Goal: Task Accomplishment & Management: Complete application form

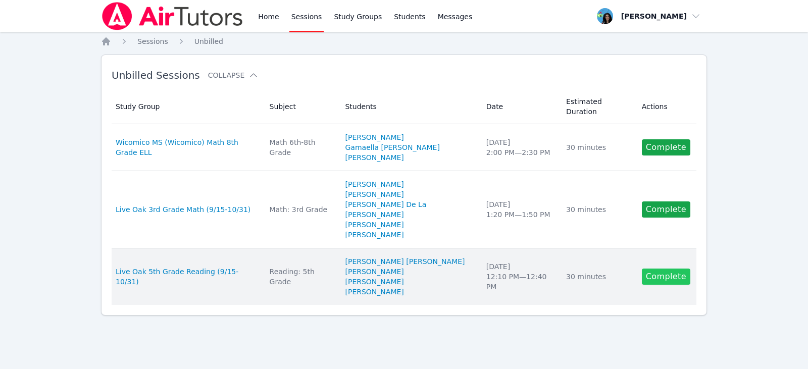
click at [653, 269] on link "Complete" at bounding box center [666, 277] width 48 height 16
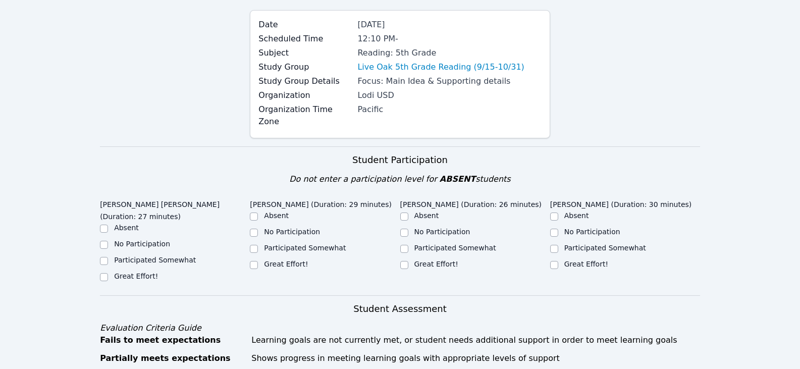
scroll to position [202, 0]
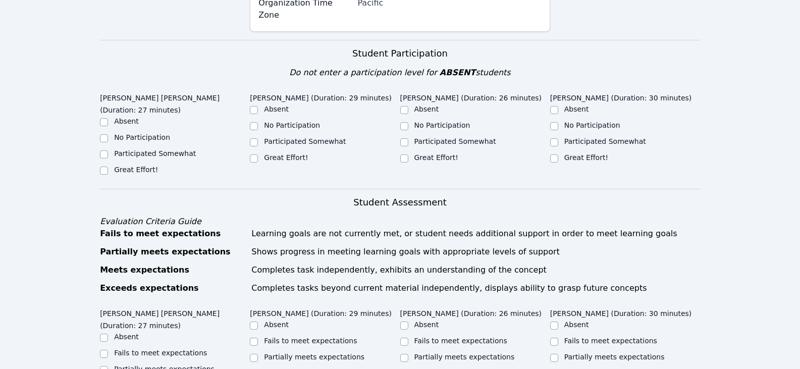
click at [119, 165] on div "Great Effort!" at bounding box center [175, 171] width 150 height 12
click at [136, 166] on label "Great Effort!" at bounding box center [136, 170] width 44 height 8
click at [108, 167] on input "Great Effort!" at bounding box center [104, 171] width 8 height 8
checkbox input "true"
click at [253, 155] on input "Great Effort!" at bounding box center [254, 159] width 8 height 8
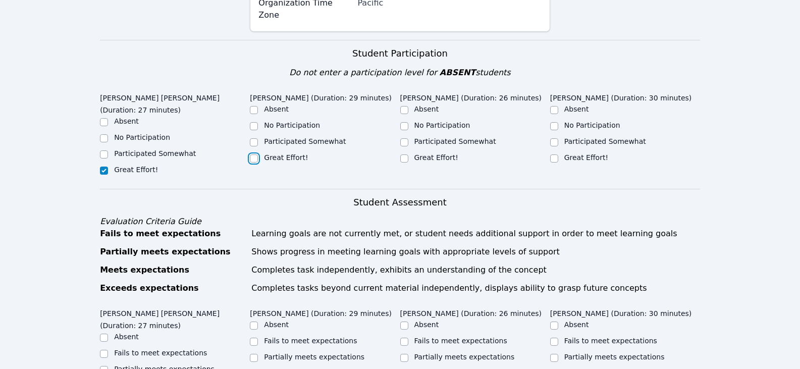
checkbox input "true"
click at [426, 153] on label "Great Effort!" at bounding box center [437, 157] width 44 height 8
click at [408, 155] on input "Great Effort!" at bounding box center [404, 159] width 8 height 8
checkbox input "true"
click at [575, 153] on label "Great Effort!" at bounding box center [586, 157] width 44 height 8
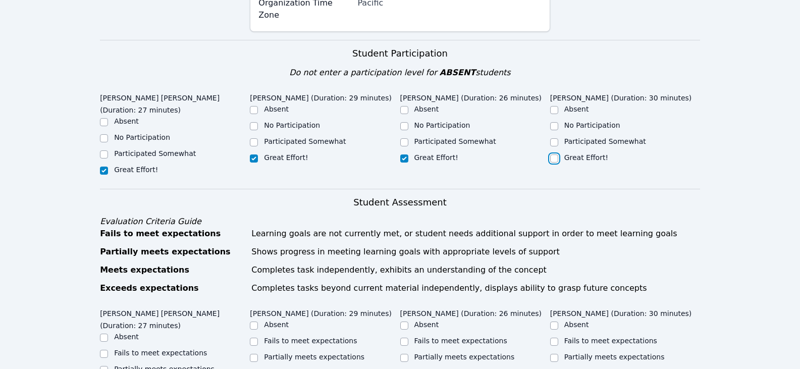
click at [558, 155] on input "Great Effort!" at bounding box center [554, 159] width 8 height 8
checkbox input "true"
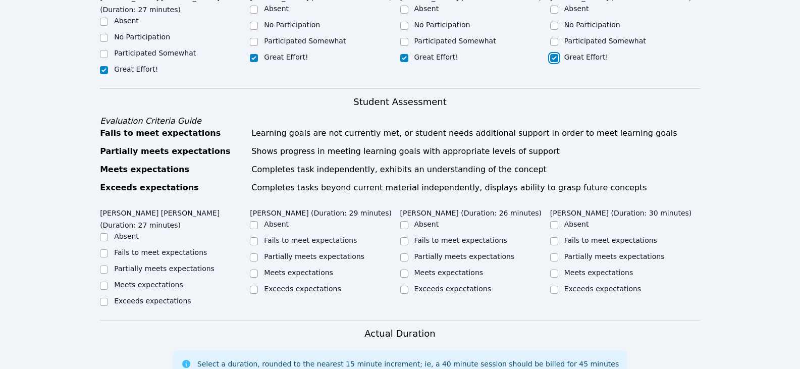
scroll to position [303, 0]
click at [192, 264] on label "Partially meets expectations" at bounding box center [164, 268] width 100 height 8
click at [108, 265] on input "Partially meets expectations" at bounding box center [104, 269] width 8 height 8
checkbox input "true"
click at [296, 251] on div "Partially meets expectations" at bounding box center [325, 257] width 150 height 12
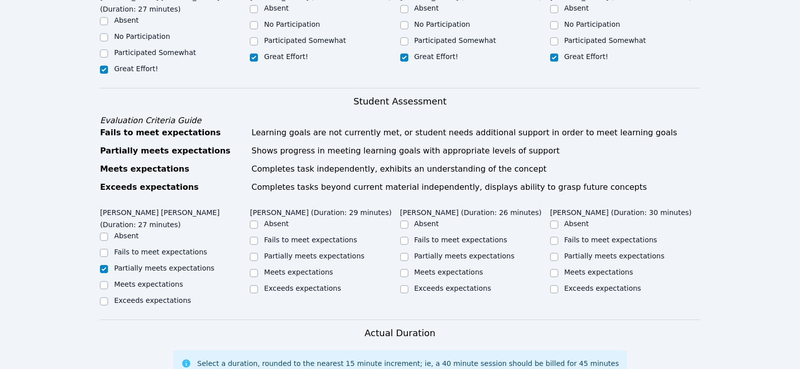
click at [356, 251] on div "Partially meets expectations" at bounding box center [325, 257] width 150 height 12
click at [347, 252] on label "Partially meets expectations" at bounding box center [314, 256] width 100 height 8
click at [258, 253] on input "Partially meets expectations" at bounding box center [254, 257] width 8 height 8
checkbox input "true"
click at [433, 252] on label "Partially meets expectations" at bounding box center [465, 256] width 100 height 8
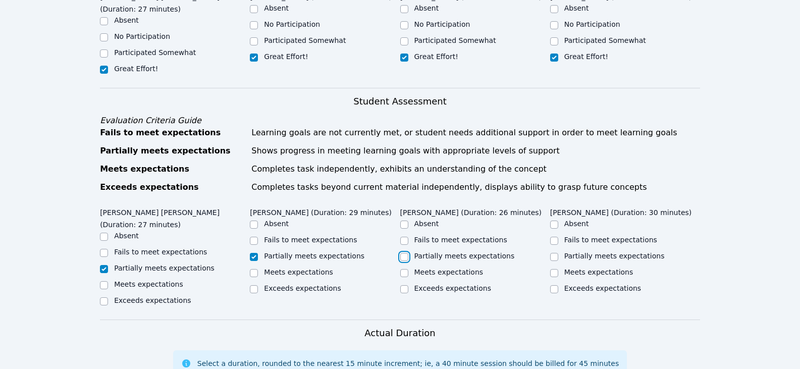
click at [408, 253] on input "Partially meets expectations" at bounding box center [404, 257] width 8 height 8
checkbox input "true"
click at [570, 252] on label "Partially meets expectations" at bounding box center [614, 256] width 100 height 8
click at [558, 253] on input "Partially meets expectations" at bounding box center [554, 257] width 8 height 8
checkbox input "true"
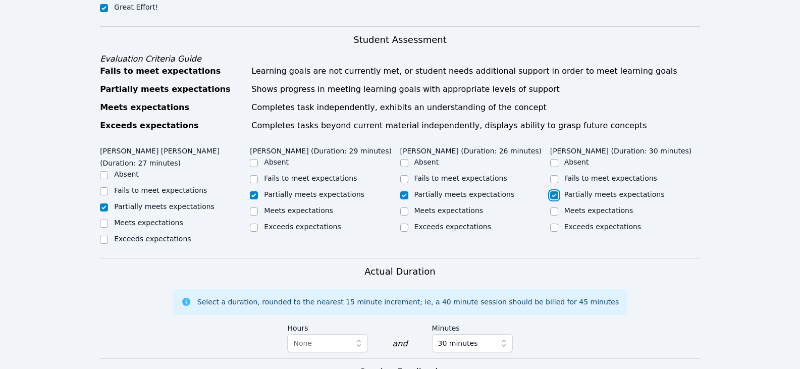
scroll to position [505, 0]
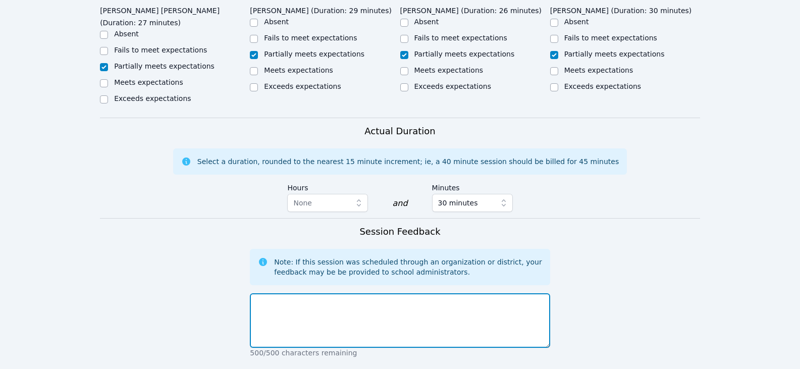
click at [393, 293] on textarea at bounding box center [400, 320] width 300 height 55
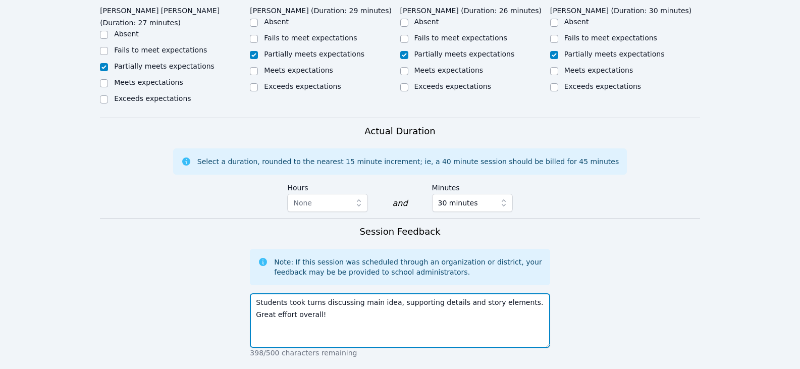
scroll to position [606, 0]
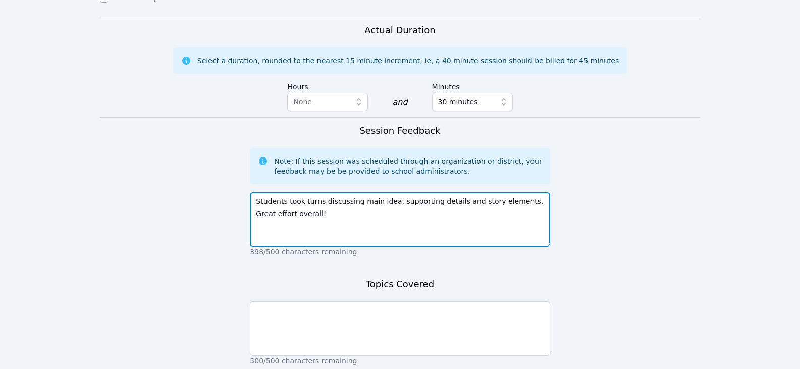
type textarea "Students took turns discussing main idea, supporting details and story elements…"
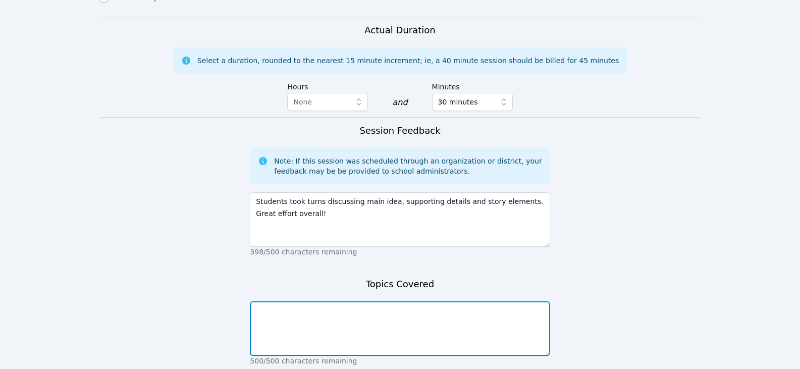
click at [383, 301] on textarea at bounding box center [400, 328] width 300 height 55
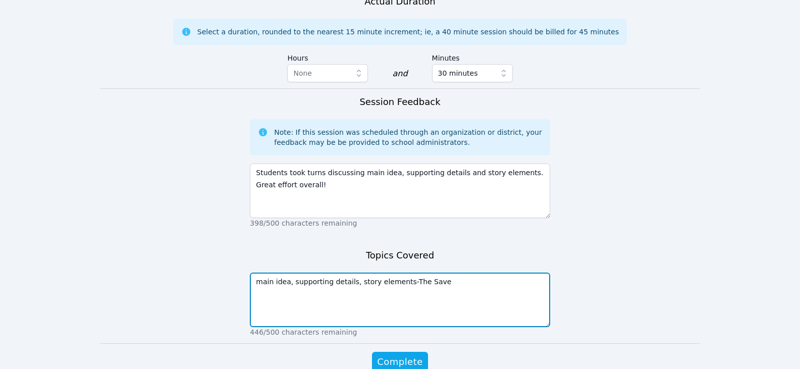
scroll to position [650, 0]
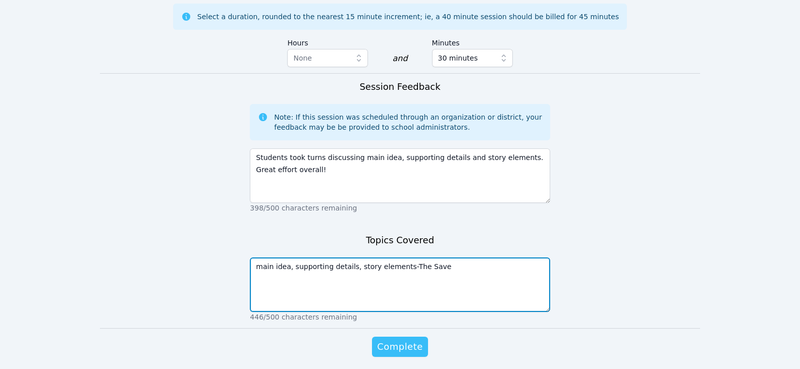
type textarea "main idea, supporting details, story elements-The Save"
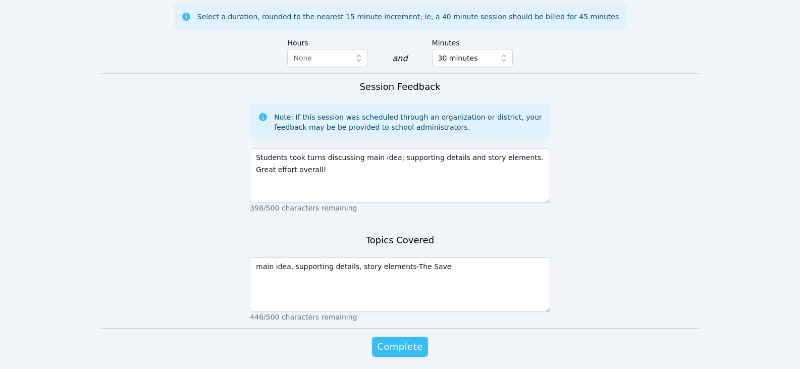
click at [400, 340] on span "Complete" at bounding box center [399, 347] width 45 height 14
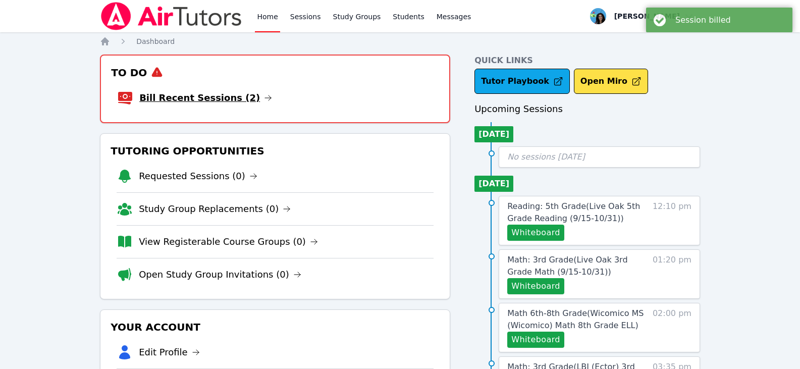
click at [223, 104] on link "Bill Recent Sessions (2)" at bounding box center [205, 98] width 133 height 14
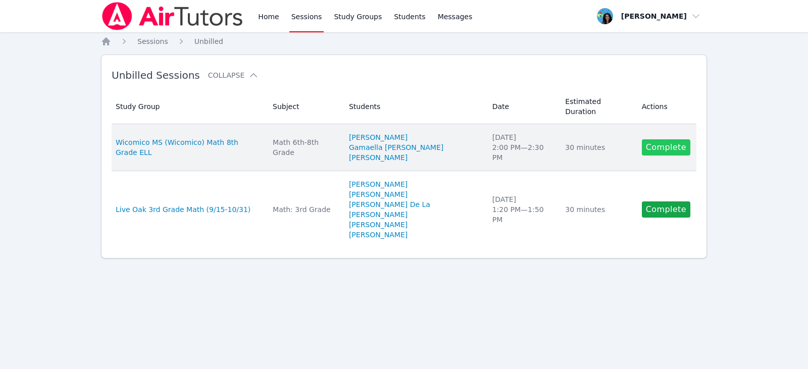
click at [648, 139] on link "Complete" at bounding box center [666, 147] width 48 height 16
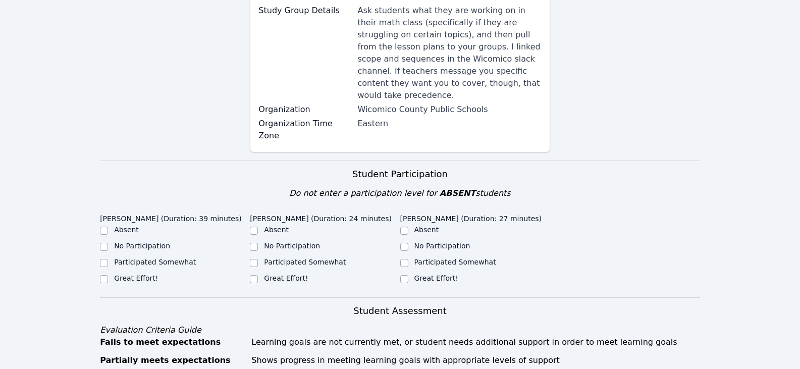
scroll to position [202, 0]
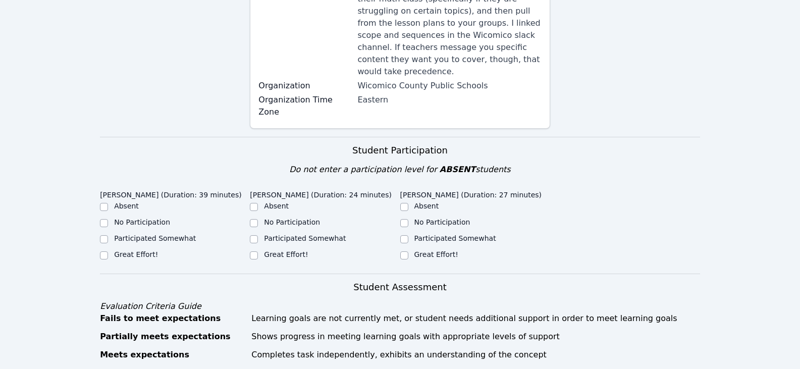
click at [143, 250] on label "Great Effort!" at bounding box center [136, 254] width 44 height 8
click at [108, 251] on input "Great Effort!" at bounding box center [104, 255] width 8 height 8
checkbox input "true"
click at [269, 250] on label "Great Effort!" at bounding box center [286, 254] width 44 height 8
click at [258, 251] on input "Great Effort!" at bounding box center [254, 255] width 8 height 8
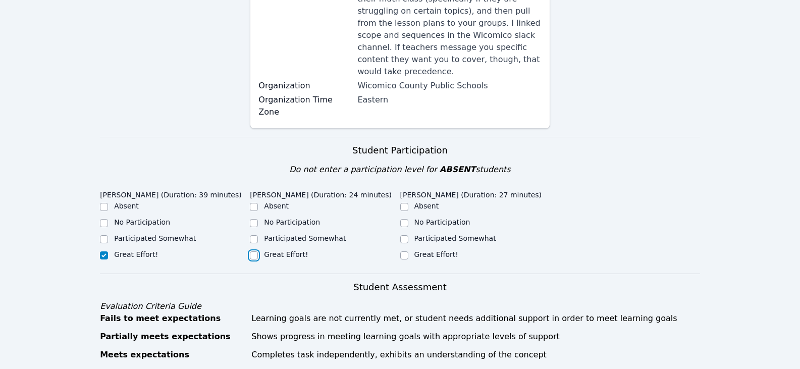
checkbox input "true"
click at [409, 249] on div "Great Effort!" at bounding box center [475, 255] width 150 height 12
click at [422, 250] on label "Great Effort!" at bounding box center [437, 254] width 44 height 8
click at [408, 251] on input "Great Effort!" at bounding box center [404, 255] width 8 height 8
checkbox input "true"
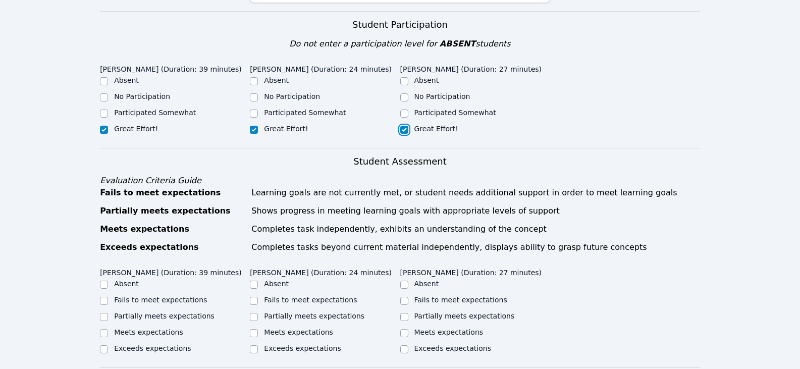
scroll to position [404, 0]
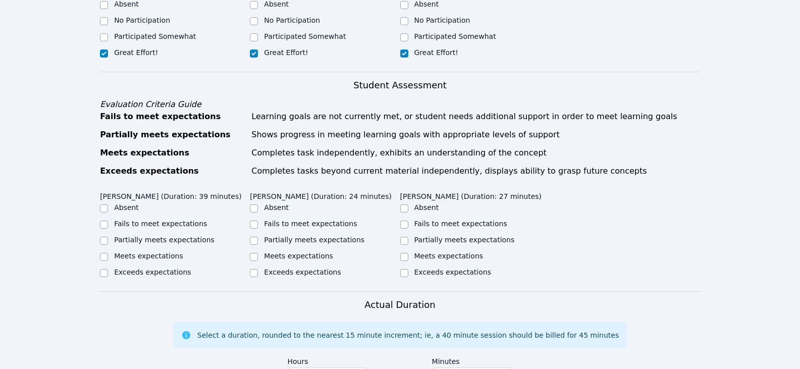
click at [179, 236] on label "Partially meets expectations" at bounding box center [164, 240] width 100 height 8
click at [108, 237] on input "Partially meets expectations" at bounding box center [104, 241] width 8 height 8
checkbox input "true"
click at [310, 236] on label "Partially meets expectations" at bounding box center [314, 240] width 100 height 8
click at [258, 237] on input "Partially meets expectations" at bounding box center [254, 241] width 8 height 8
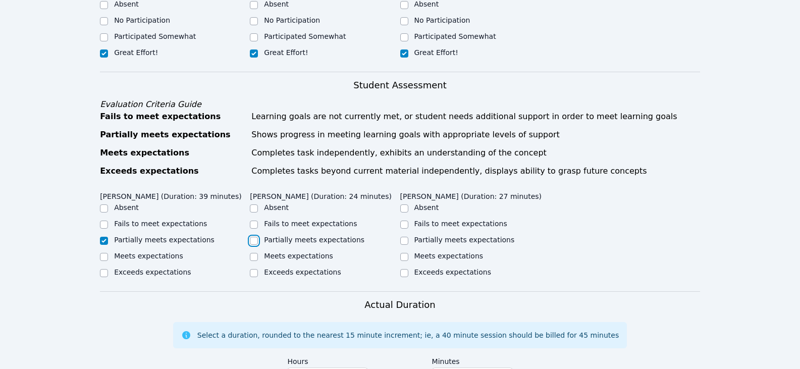
checkbox input "true"
click at [465, 236] on label "Partially meets expectations" at bounding box center [465, 240] width 100 height 8
click at [408, 237] on input "Partially meets expectations" at bounding box center [404, 241] width 8 height 8
checkbox input "true"
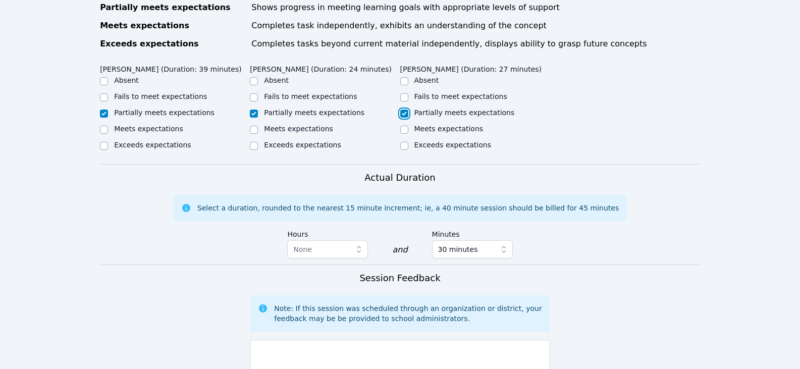
scroll to position [606, 0]
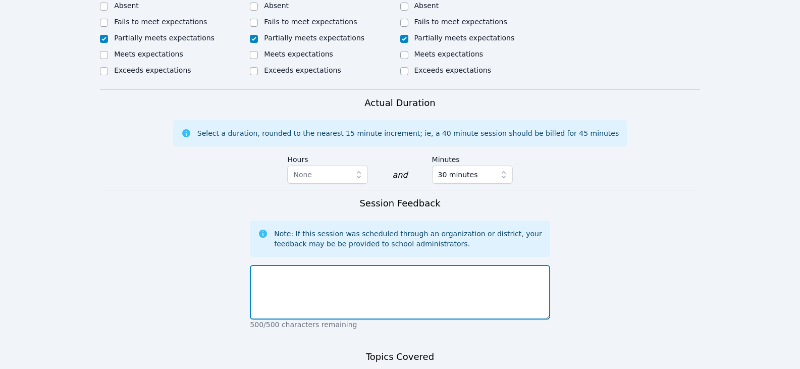
click at [431, 265] on textarea at bounding box center [400, 292] width 300 height 55
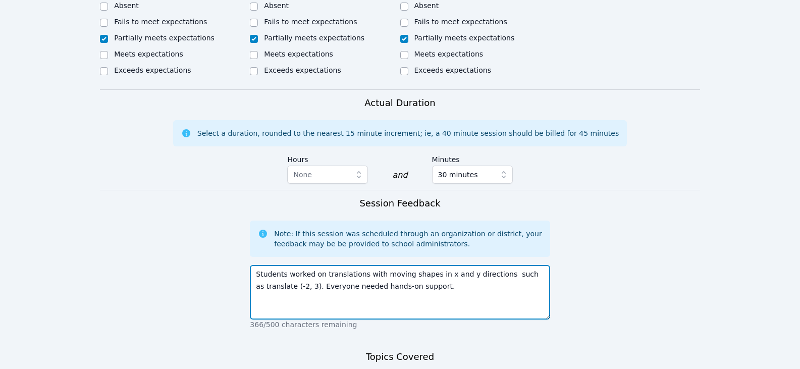
click at [425, 265] on textarea "Students worked on translations with moving shapes in x and y directions such a…" at bounding box center [400, 292] width 300 height 55
drag, startPoint x: 431, startPoint y: 241, endPoint x: 453, endPoint y: 240, distance: 22.2
click at [453, 265] on textarea "Students worked on translations with moving shapes in x and y directions such a…" at bounding box center [400, 292] width 300 height 55
click at [461, 265] on textarea "Students worked on translations with moving shapes in x and y directions such a…" at bounding box center [400, 292] width 300 height 55
drag, startPoint x: 452, startPoint y: 237, endPoint x: 430, endPoint y: 238, distance: 22.7
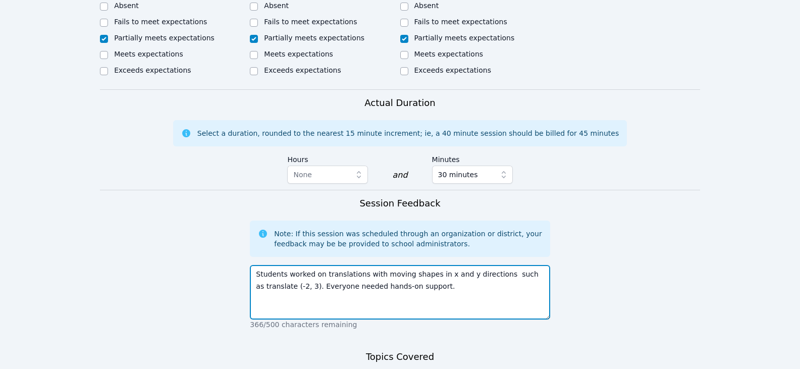
click at [430, 265] on textarea "Students worked on translations with moving shapes in x and y directions such a…" at bounding box center [400, 292] width 300 height 55
click at [445, 265] on textarea "Students worked on translations with moving shapes in x and y directions such a…" at bounding box center [400, 292] width 300 height 55
drag, startPoint x: 429, startPoint y: 238, endPoint x: 484, endPoint y: 237, distance: 55.0
click at [484, 265] on textarea "Students worked on translations with moving shapes in x and y directions such a…" at bounding box center [400, 292] width 300 height 55
click at [481, 265] on textarea "Students worked on translations with moving shapes in x and y directions such a…" at bounding box center [400, 292] width 300 height 55
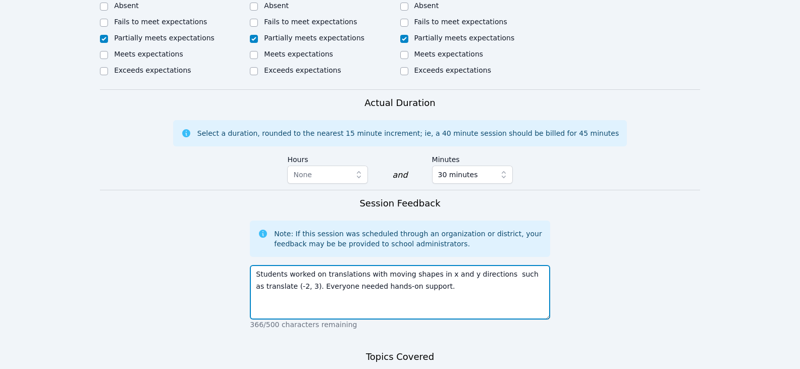
drag, startPoint x: 422, startPoint y: 239, endPoint x: 486, endPoint y: 238, distance: 64.1
click at [486, 265] on textarea "Students worked on translations with moving shapes in x and y directions such a…" at bounding box center [400, 292] width 300 height 55
click at [467, 265] on textarea "Students worked on translations with moving shapes in x and y directions such a…" at bounding box center [400, 292] width 300 height 55
drag, startPoint x: 432, startPoint y: 252, endPoint x: 415, endPoint y: 250, distance: 16.9
click at [432, 265] on textarea "Students worked on translations with moving shapes in x and y directions such a…" at bounding box center [400, 292] width 300 height 55
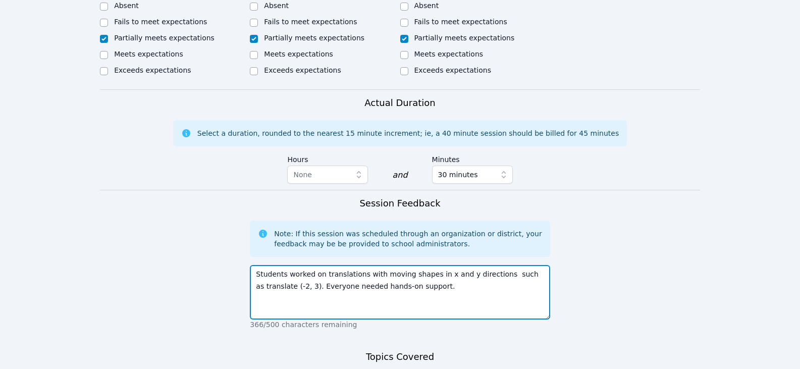
drag, startPoint x: 375, startPoint y: 239, endPoint x: 397, endPoint y: 239, distance: 22.2
click at [397, 265] on textarea "Students worked on translations with moving shapes in x and y directions such a…" at bounding box center [400, 292] width 300 height 55
click at [464, 269] on textarea "Students worked on translations with translating shapes in x and y directions s…" at bounding box center [400, 292] width 300 height 55
drag, startPoint x: 437, startPoint y: 241, endPoint x: 461, endPoint y: 240, distance: 23.8
click at [461, 265] on textarea "Students worked on translations with translating shapes in x and y directions s…" at bounding box center [400, 292] width 300 height 55
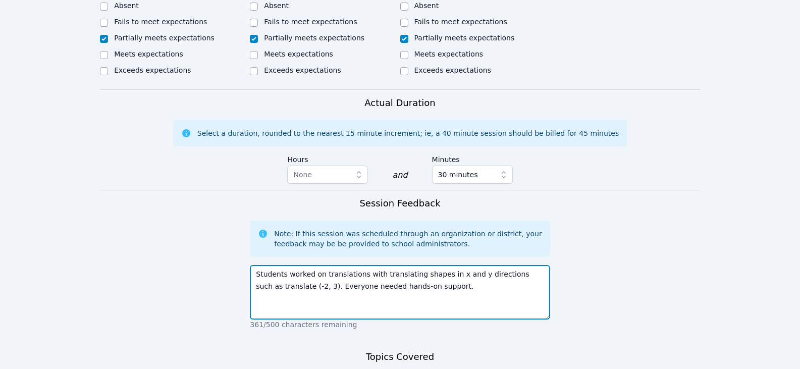
click at [467, 265] on textarea "Students worked on translations with translating shapes in x and y directions s…" at bounding box center [400, 292] width 300 height 55
drag, startPoint x: 460, startPoint y: 236, endPoint x: 440, endPoint y: 236, distance: 20.2
click at [440, 265] on textarea "Students worked on translations with translating shapes in x and y directions s…" at bounding box center [400, 292] width 300 height 55
click at [446, 265] on textarea "Students worked on translations with translating shapes in x and y directions s…" at bounding box center [400, 292] width 300 height 55
click at [443, 265] on textarea "Students worked on translations with translating shapes in x and y directions s…" at bounding box center [400, 292] width 300 height 55
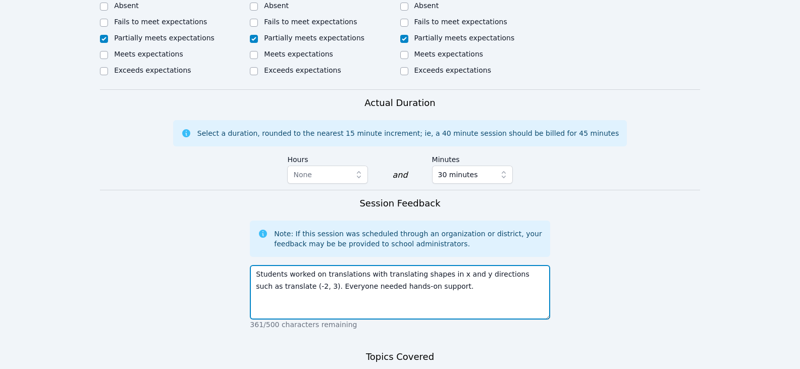
drag, startPoint x: 431, startPoint y: 238, endPoint x: 498, endPoint y: 241, distance: 67.7
click at [498, 265] on textarea "Students worked on translations with translating shapes in x and y directions s…" at bounding box center [400, 292] width 300 height 55
click at [490, 265] on textarea "Students worked on translations with translating shapes such as translate (-2, …" at bounding box center [400, 292] width 300 height 55
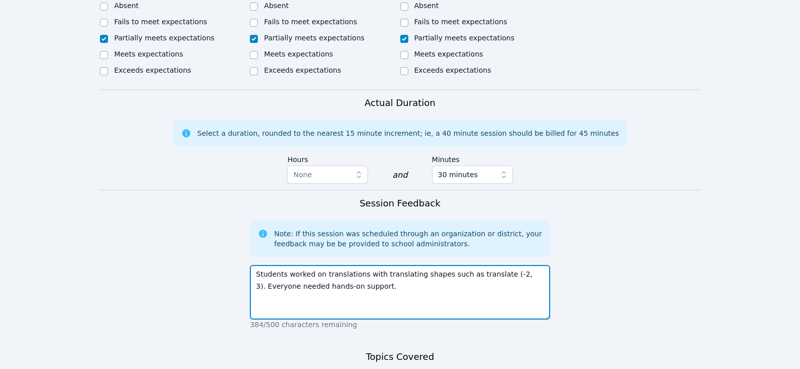
click at [496, 269] on textarea "Students worked on translations with translating shapes such as translate (-2, …" at bounding box center [400, 292] width 300 height 55
click at [484, 265] on textarea "Students worked on translations with translating shapes such as translate (-2, …" at bounding box center [400, 292] width 300 height 55
click at [453, 265] on textarea "Students worked on translations with translating shapes such as translate by (-…" at bounding box center [400, 292] width 300 height 55
click at [441, 276] on textarea "Students worked on translations with translating shapes such as translate by (-…" at bounding box center [400, 292] width 300 height 55
click at [423, 265] on textarea "Students worked on translations with translating shapes such as translate by (-…" at bounding box center [400, 292] width 300 height 55
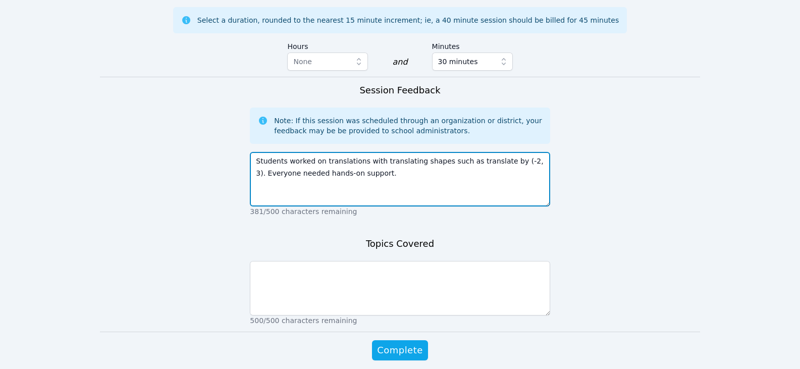
scroll to position [723, 0]
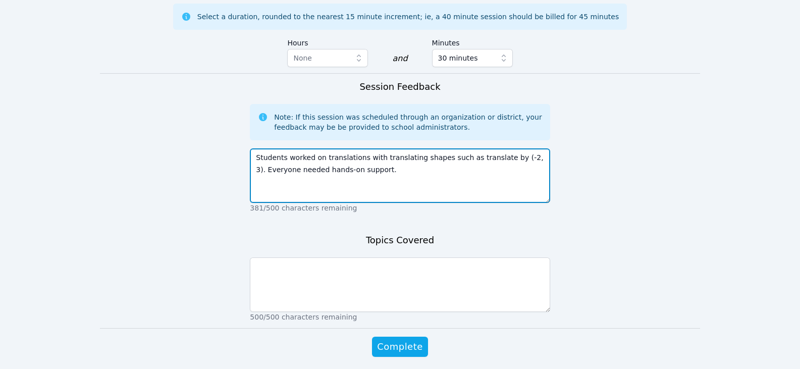
type textarea "Students worked on translations with translating shapes such as translate by (-…"
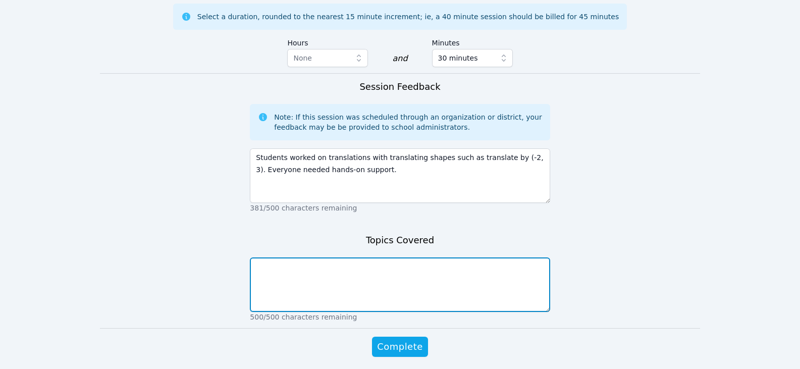
click at [362, 258] on textarea at bounding box center [400, 285] width 300 height 55
click at [380, 258] on textarea at bounding box center [400, 285] width 300 height 55
click at [270, 258] on textarea "tranlations" at bounding box center [400, 285] width 300 height 55
type textarea "translations"
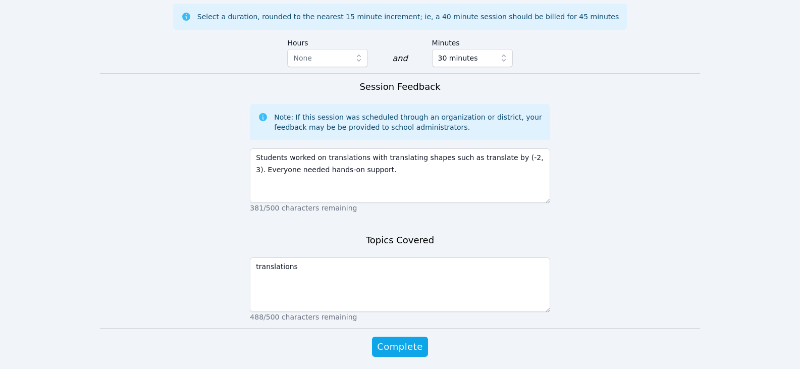
click at [399, 337] on div "Complete" at bounding box center [400, 357] width 300 height 40
click at [402, 340] on span "Complete" at bounding box center [399, 347] width 45 height 14
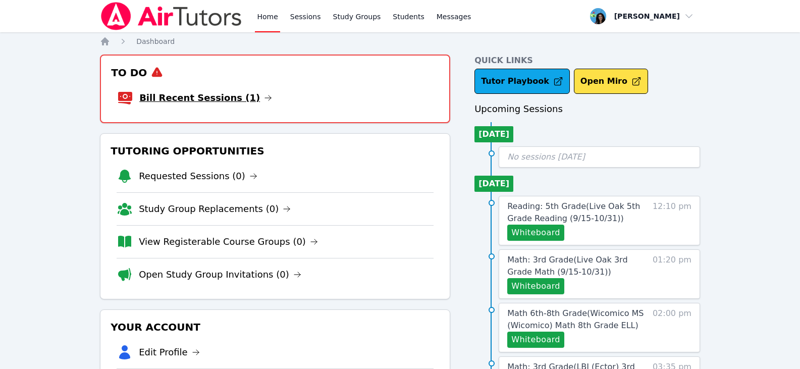
click at [264, 99] on icon at bounding box center [268, 98] width 8 height 8
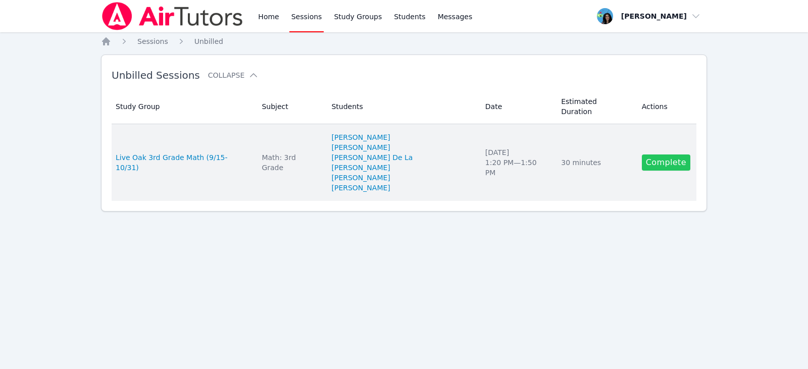
click at [657, 155] on link "Complete" at bounding box center [666, 163] width 48 height 16
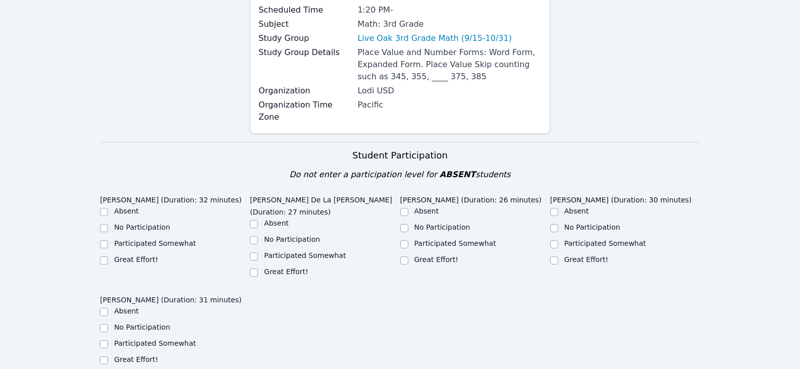
scroll to position [252, 0]
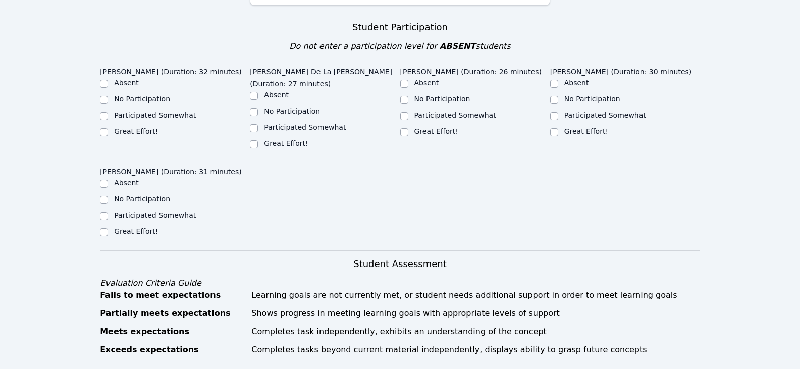
click at [140, 127] on label "Great Effort!" at bounding box center [136, 131] width 44 height 8
click at [108, 128] on input "Great Effort!" at bounding box center [104, 132] width 8 height 8
checkbox input "true"
click at [268, 139] on label "Great Effort!" at bounding box center [286, 143] width 44 height 8
click at [258, 140] on input "Great Effort!" at bounding box center [254, 144] width 8 height 8
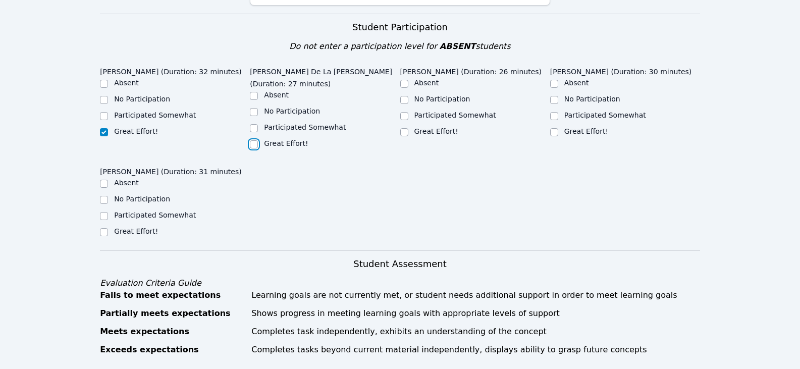
checkbox input "true"
click at [143, 227] on label "Great Effort!" at bounding box center [136, 231] width 44 height 8
click at [108, 228] on input "Great Effort!" at bounding box center [104, 232] width 8 height 8
checkbox input "true"
click at [419, 127] on label "Great Effort!" at bounding box center [437, 131] width 44 height 8
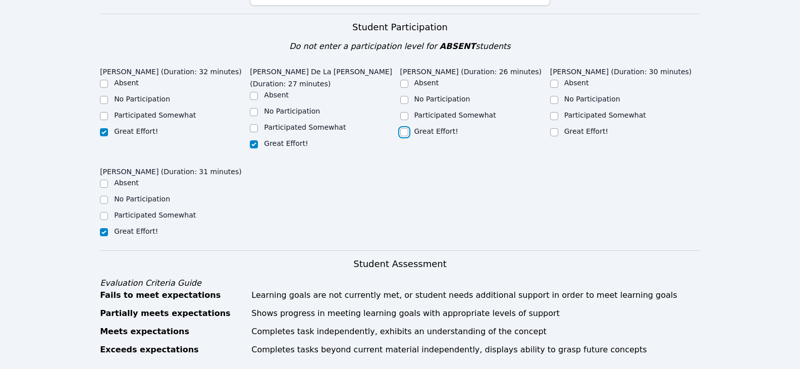
click at [408, 128] on input "Great Effort!" at bounding box center [404, 132] width 8 height 8
checkbox input "true"
click at [567, 127] on label "Great Effort!" at bounding box center [586, 131] width 44 height 8
click at [558, 128] on input "Great Effort!" at bounding box center [554, 132] width 8 height 8
checkbox input "true"
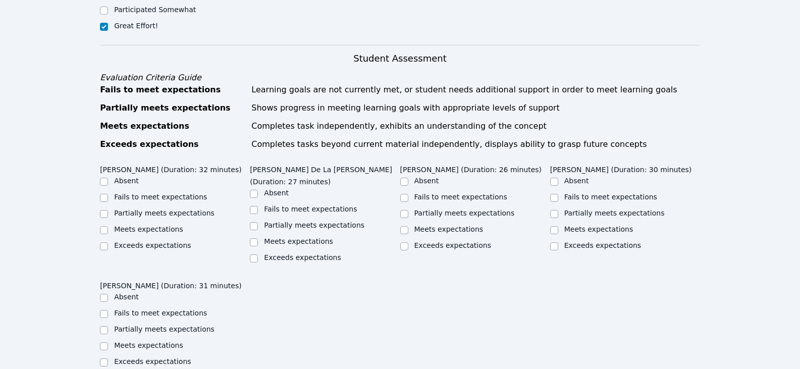
scroll to position [505, 0]
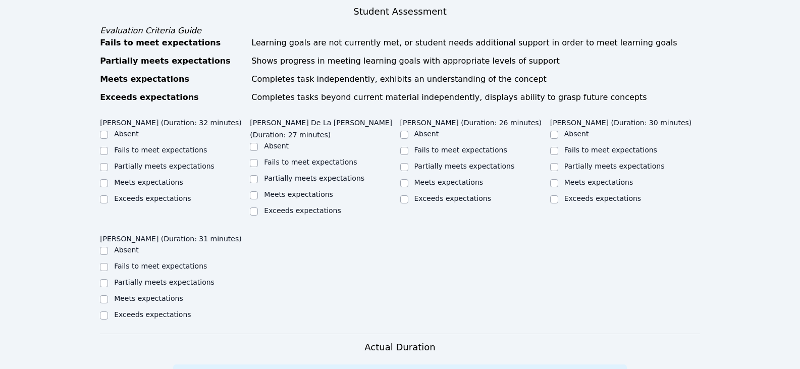
click at [147, 178] on label "Meets expectations" at bounding box center [148, 182] width 69 height 8
click at [108, 179] on input "Meets expectations" at bounding box center [104, 183] width 8 height 8
checkbox input "true"
click at [259, 189] on div "Meets expectations" at bounding box center [325, 195] width 150 height 12
click at [249, 193] on div "Exceeds expectations" at bounding box center [175, 199] width 150 height 12
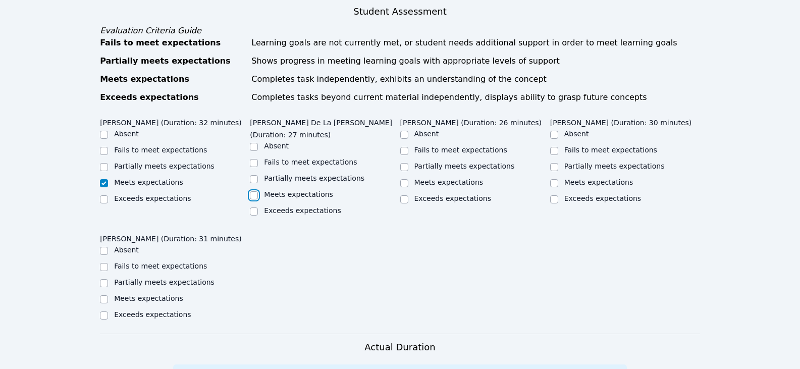
click at [254, 191] on input "Meets expectations" at bounding box center [254, 195] width 8 height 8
checkbox input "true"
click at [403, 179] on input "Meets expectations" at bounding box center [404, 183] width 8 height 8
checkbox input "true"
click at [555, 179] on input "Meets expectations" at bounding box center [554, 183] width 8 height 8
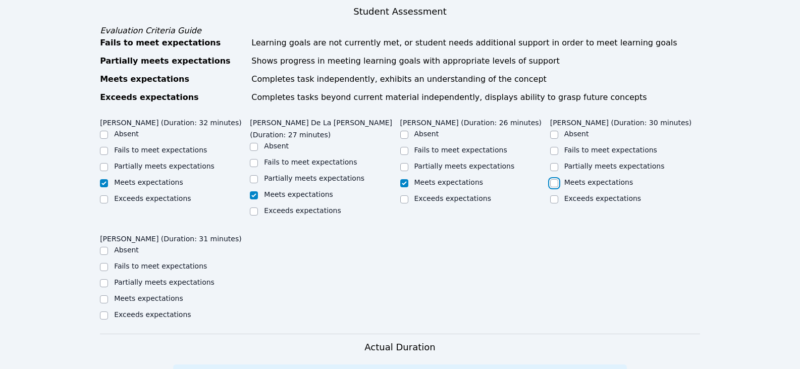
checkbox input "true"
click at [115, 278] on label "Partially meets expectations" at bounding box center [164, 282] width 100 height 8
click at [108, 279] on input "Partially meets expectations" at bounding box center [104, 283] width 8 height 8
checkbox input "true"
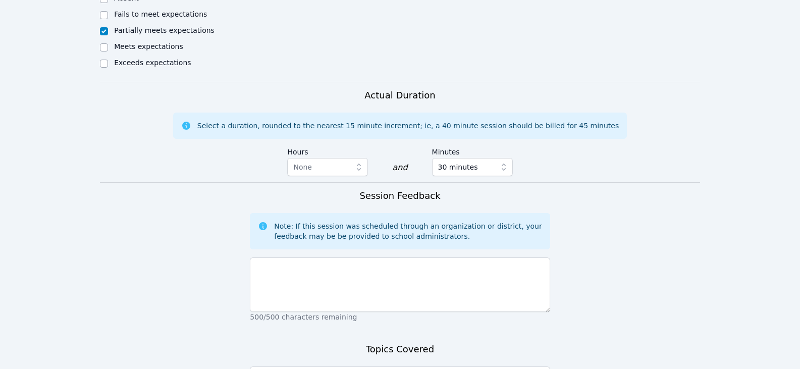
scroll to position [757, 0]
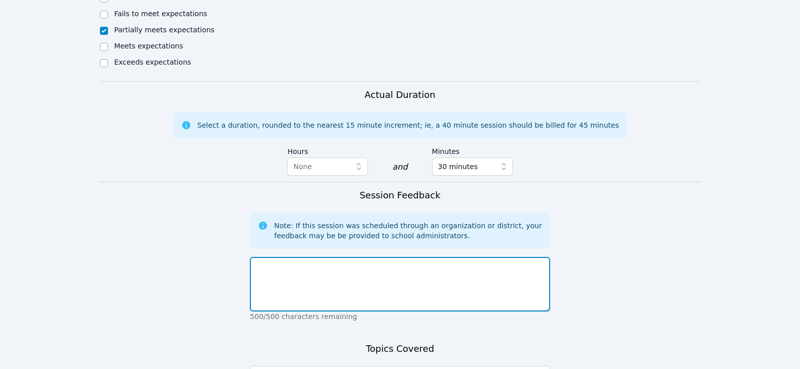
click at [304, 272] on textarea at bounding box center [400, 284] width 300 height 55
drag, startPoint x: 410, startPoint y: 258, endPoint x: 504, endPoint y: 260, distance: 93.9
click at [504, 260] on textarea "Students completed independent exercises. They dragged and dropped plac" at bounding box center [400, 284] width 300 height 55
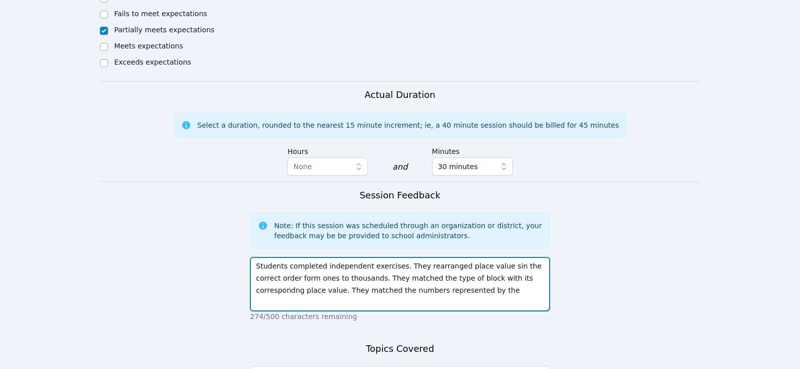
click at [489, 281] on textarea "Students completed independent exercises. They rearranged place value sin the c…" at bounding box center [400, 284] width 300 height 55
click at [431, 276] on textarea "Students completed independent exercises. They rearranged place value sin the c…" at bounding box center [400, 284] width 300 height 55
click at [388, 270] on textarea "Students completed independent exercises. They rearranged place value sin the c…" at bounding box center [400, 284] width 300 height 55
click at [373, 285] on textarea "Students completed independent exercises. They rearranged place value sin the c…" at bounding box center [400, 284] width 300 height 55
click at [447, 275] on textarea "Students completed independent exercises. They rearranged place value sin the c…" at bounding box center [400, 284] width 300 height 55
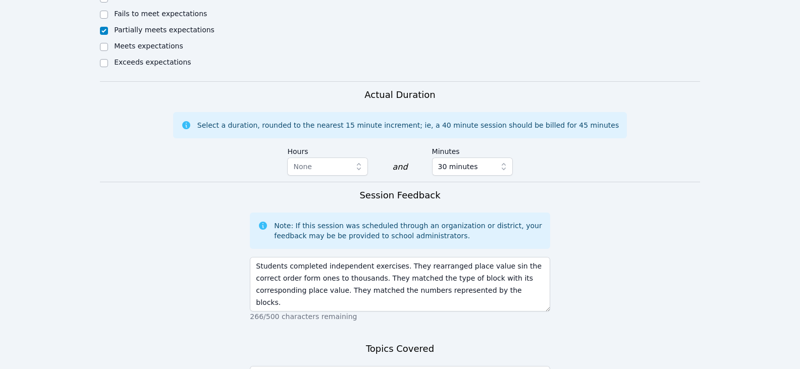
click at [540, 227] on div "Note: If this session was scheduled through an organization or district, your f…" at bounding box center [408, 231] width 268 height 20
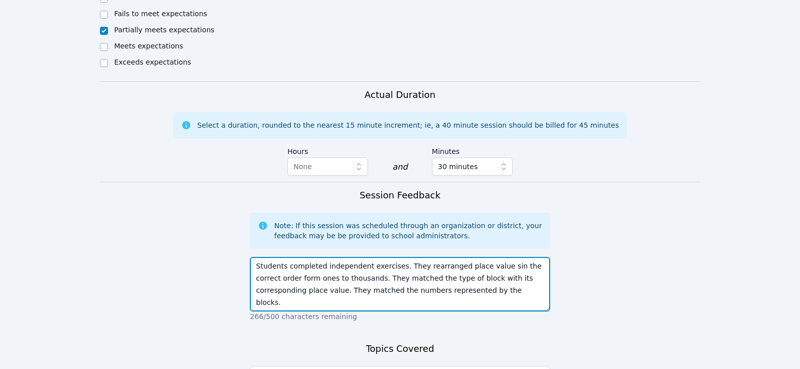
click at [493, 289] on textarea "Students completed independent exercises. They rearranged place value sin the c…" at bounding box center [400, 284] width 300 height 55
click at [422, 298] on textarea "Students completed independent exercises. They rearranged place value sin the c…" at bounding box center [400, 284] width 300 height 55
click at [421, 295] on textarea "Students completed independent exercises. They rearranged place value sin the c…" at bounding box center [400, 284] width 300 height 55
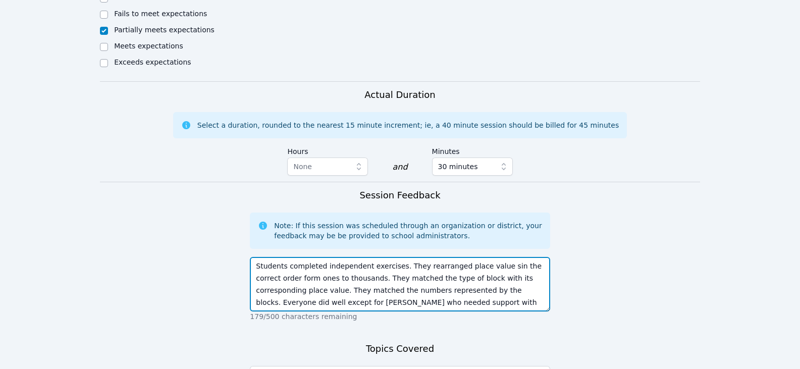
click at [421, 295] on textarea "Students completed independent exercises. They rearranged place value sin the c…" at bounding box center [400, 284] width 300 height 55
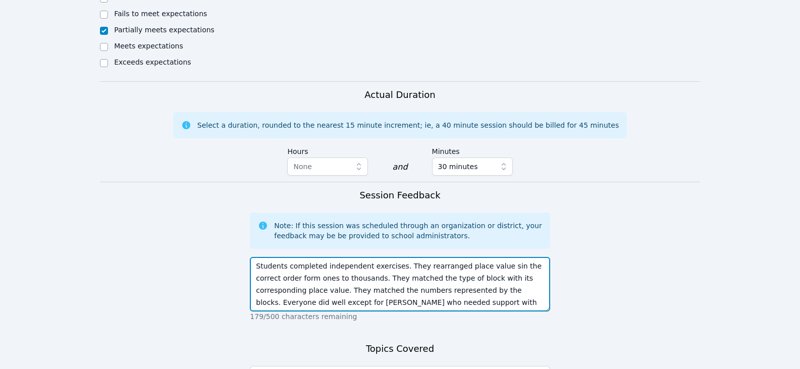
click at [421, 295] on textarea "Students completed independent exercises. They rearranged place value sin the c…" at bounding box center [400, 284] width 300 height 55
click at [465, 293] on textarea "Students completed independent exercises. They rearranged place value sin the c…" at bounding box center [400, 284] width 300 height 55
drag, startPoint x: 460, startPoint y: 291, endPoint x: 434, endPoint y: 291, distance: 26.3
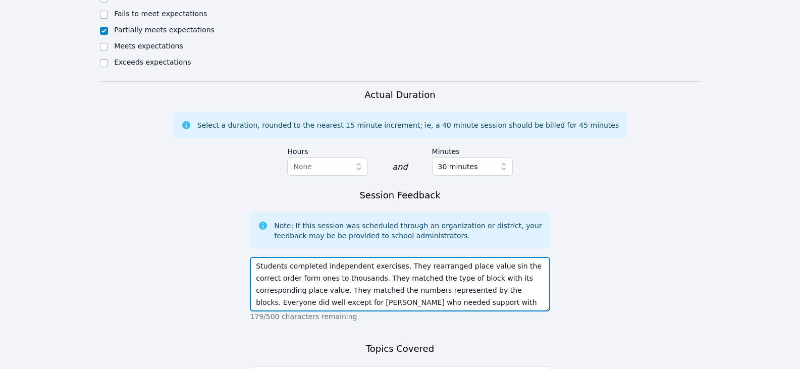
click at [403, 292] on textarea "Students completed independent exercises. They rearranged place value sin the c…" at bounding box center [400, 284] width 300 height 55
type textarea "Students completed independent exercises. They rearranged place value sin the c…"
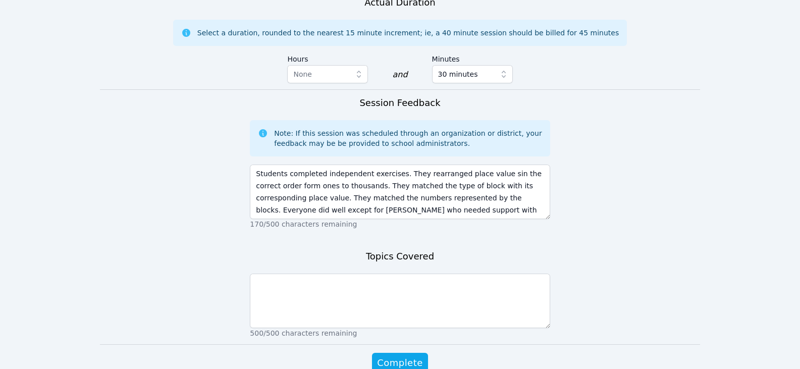
scroll to position [858, 0]
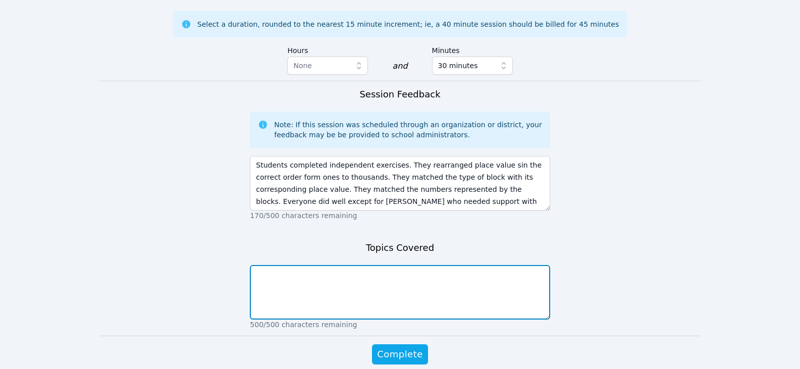
click at [409, 270] on textarea at bounding box center [400, 292] width 300 height 55
type textarea "place value"
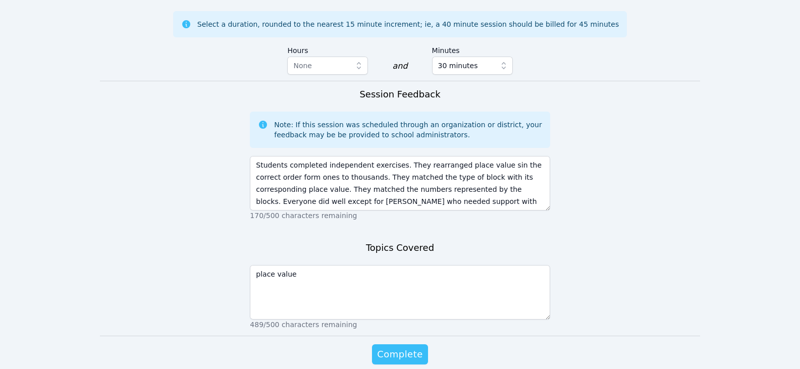
click at [417, 348] on span "Complete" at bounding box center [399, 354] width 45 height 14
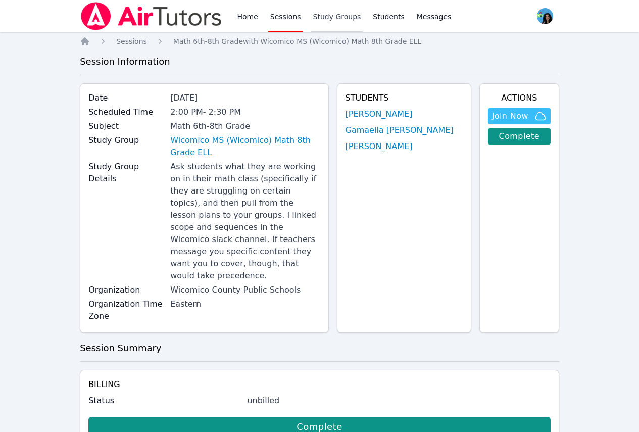
click at [316, 18] on link "Study Groups" at bounding box center [337, 16] width 52 height 32
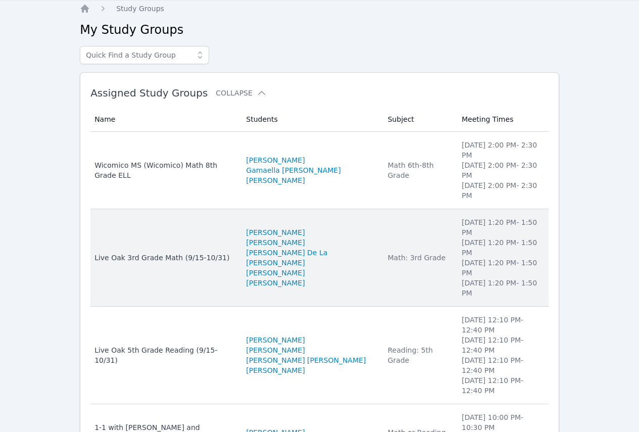
scroll to position [50, 0]
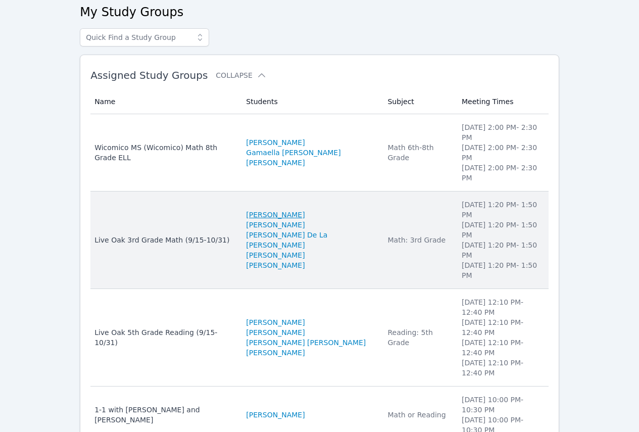
click at [304, 210] on link "[PERSON_NAME]" at bounding box center [275, 215] width 59 height 10
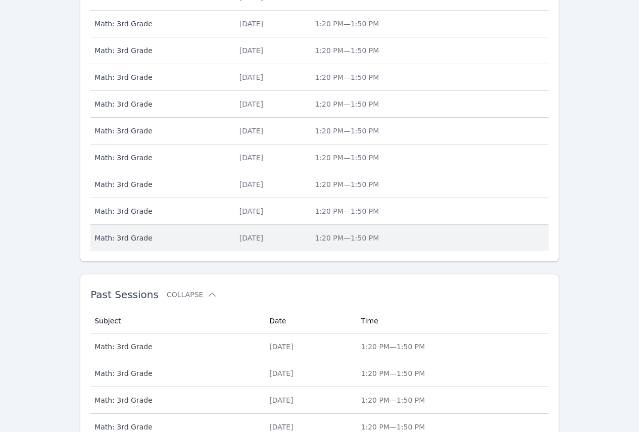
scroll to position [406, 0]
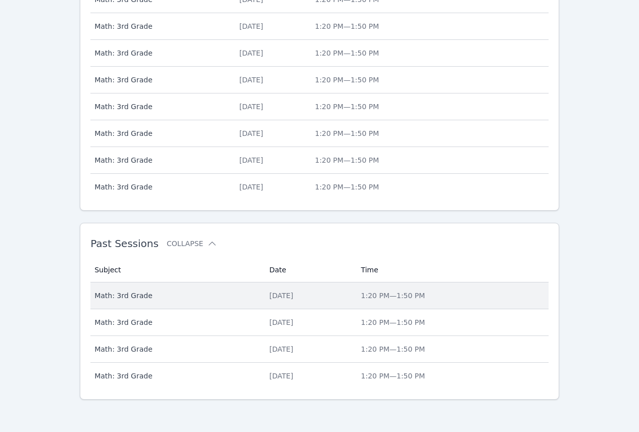
click at [276, 299] on div "[DATE]" at bounding box center [308, 295] width 79 height 10
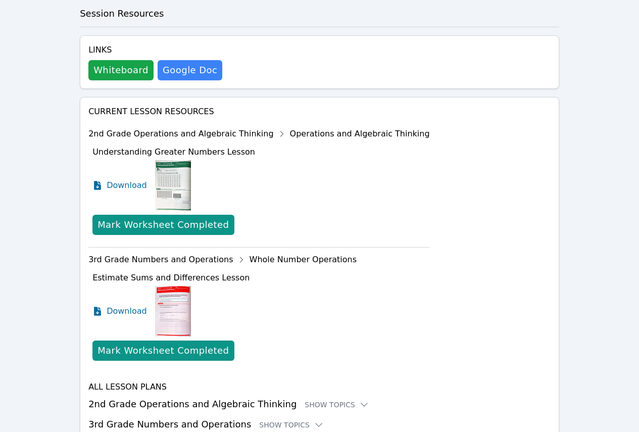
scroll to position [223, 0]
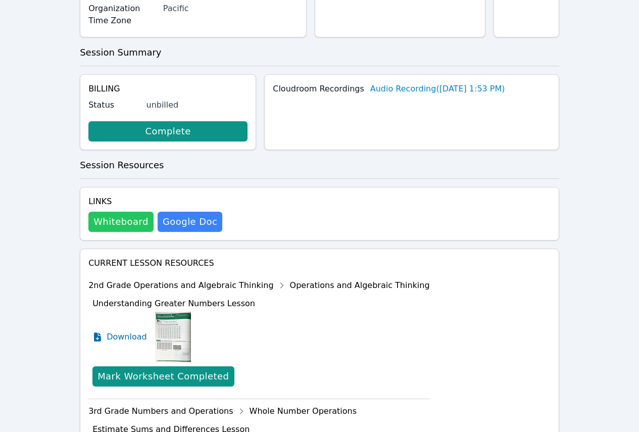
click at [135, 212] on button "Whiteboard" at bounding box center [120, 222] width 65 height 20
